Goal: Transaction & Acquisition: Purchase product/service

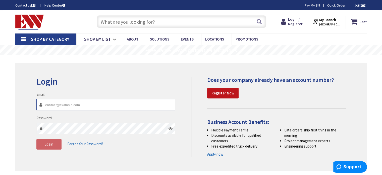
type input "[EMAIL_ADDRESS][DOMAIN_NAME]"
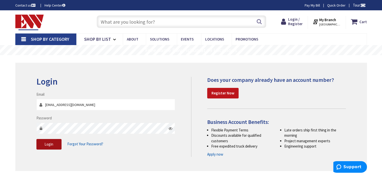
click at [55, 147] on button "Login" at bounding box center [48, 144] width 25 height 11
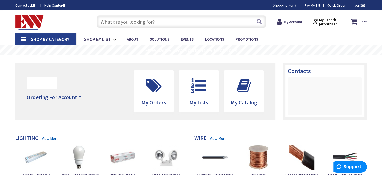
click at [129, 22] on input "text" at bounding box center [182, 21] width 170 height 13
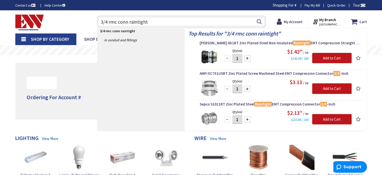
type input "3/4 rmc conn raintight"
